Goal: Information Seeking & Learning: Learn about a topic

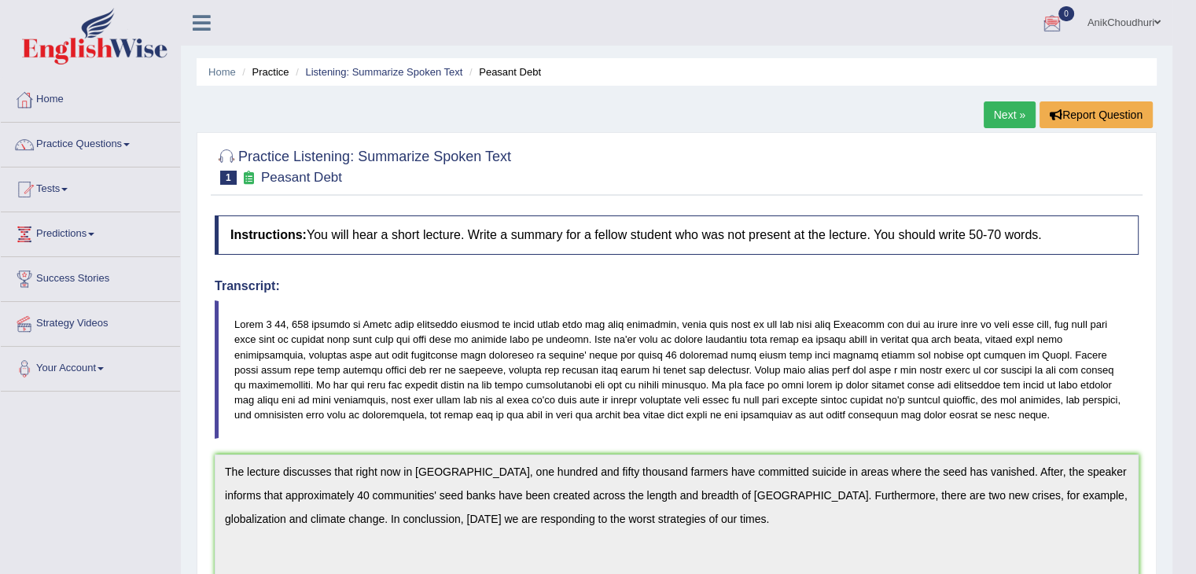
click at [1002, 124] on link "Next »" at bounding box center [1009, 114] width 52 height 27
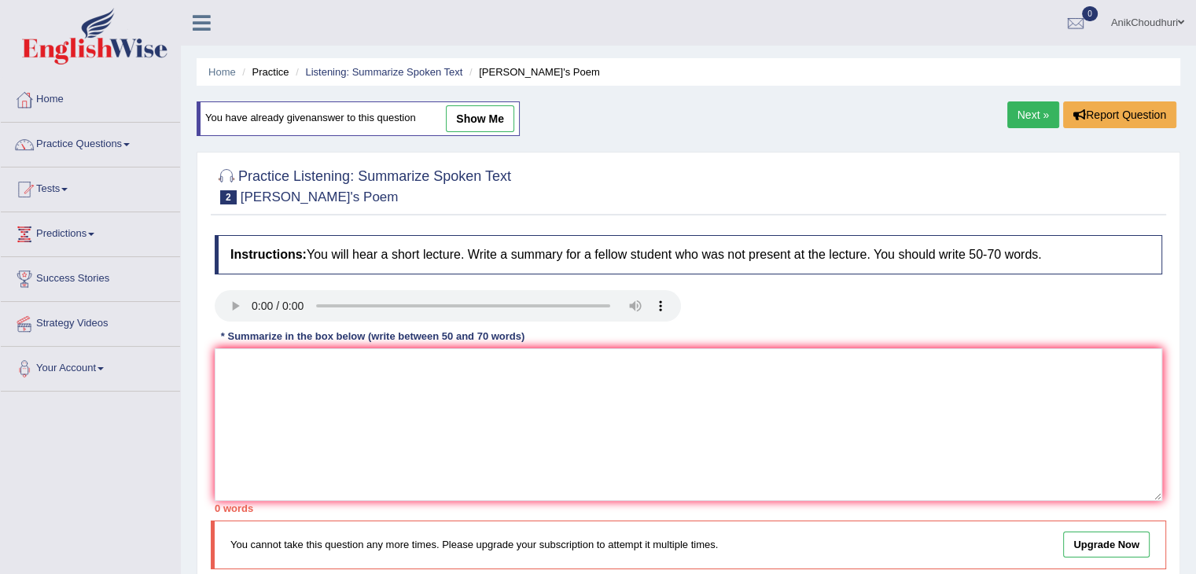
click at [1027, 119] on link "Next »" at bounding box center [1033, 114] width 52 height 27
